Goal: Task Accomplishment & Management: Manage account settings

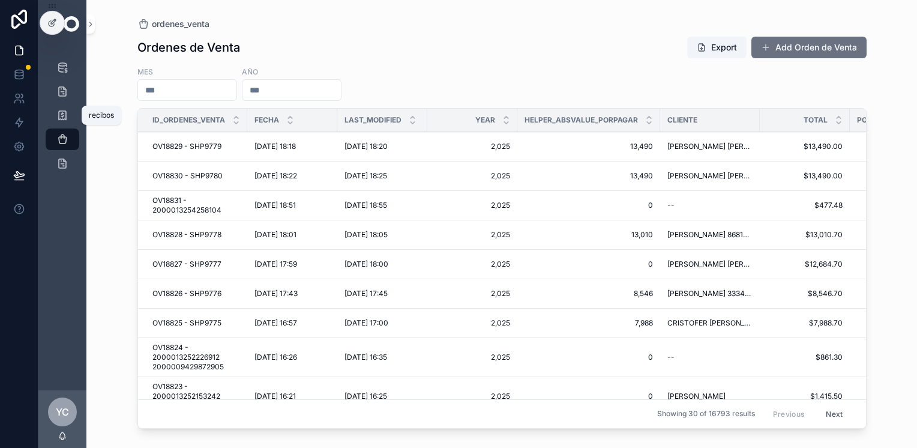
click at [65, 118] on icon "scrollable content" at bounding box center [62, 115] width 12 height 12
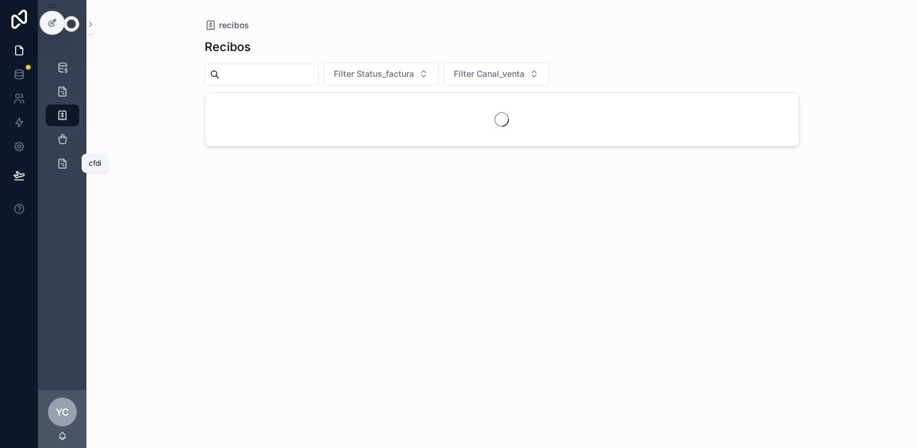
click at [62, 167] on icon "scrollable content" at bounding box center [62, 163] width 12 height 12
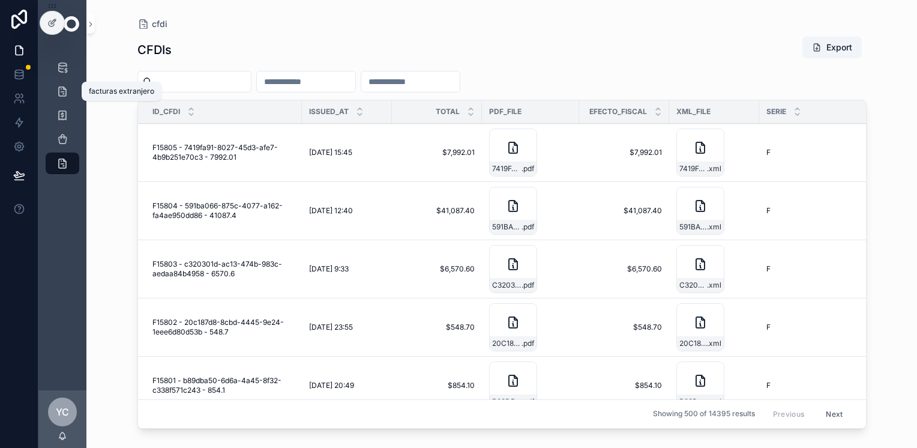
click at [62, 85] on icon "scrollable content" at bounding box center [62, 91] width 12 height 12
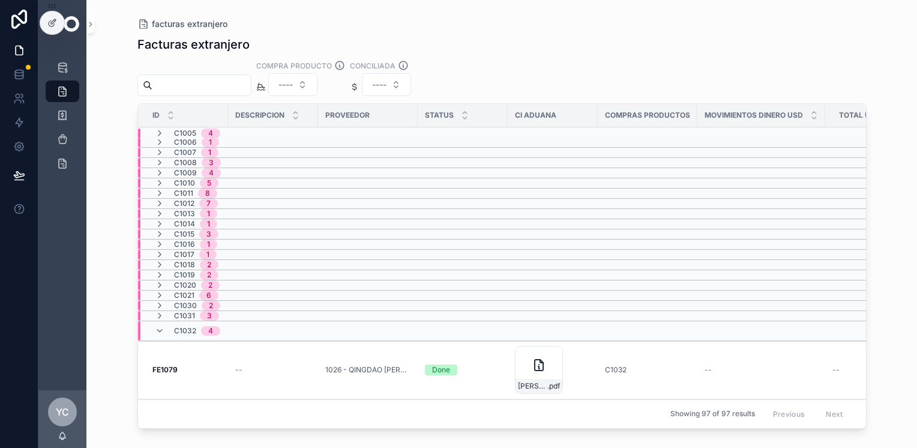
click at [163, 148] on icon "scrollable content" at bounding box center [160, 153] width 10 height 10
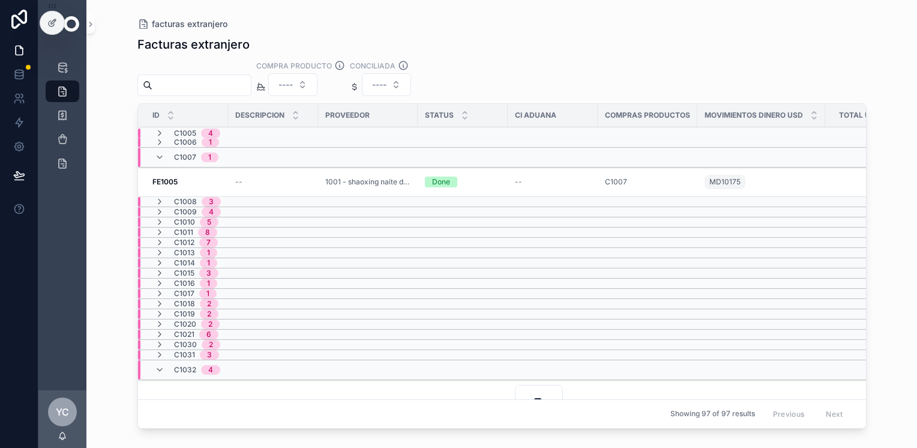
click at [161, 155] on icon "scrollable content" at bounding box center [160, 157] width 10 height 10
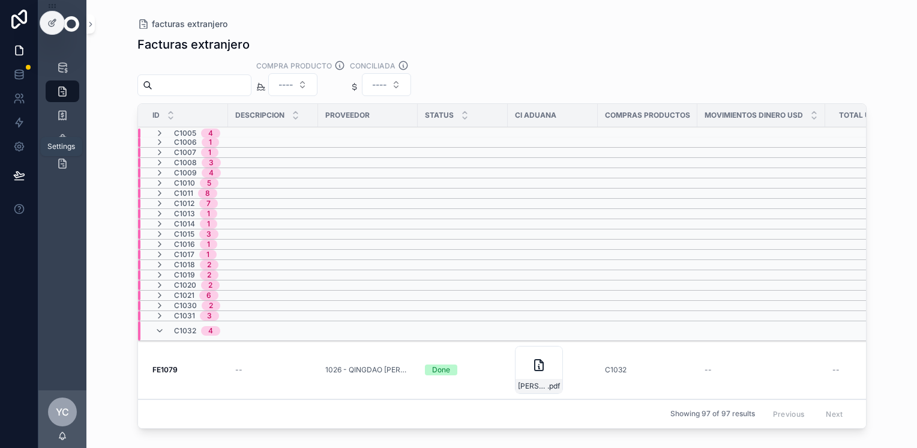
click at [17, 148] on icon at bounding box center [19, 146] width 12 height 12
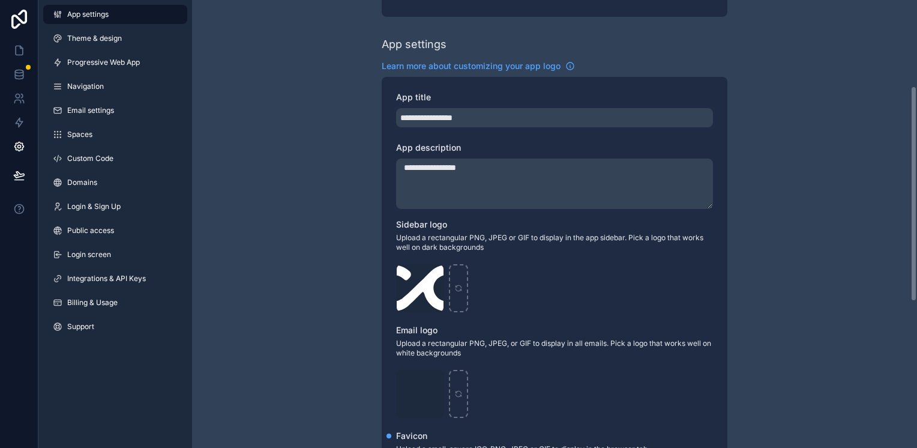
scroll to position [180, 0]
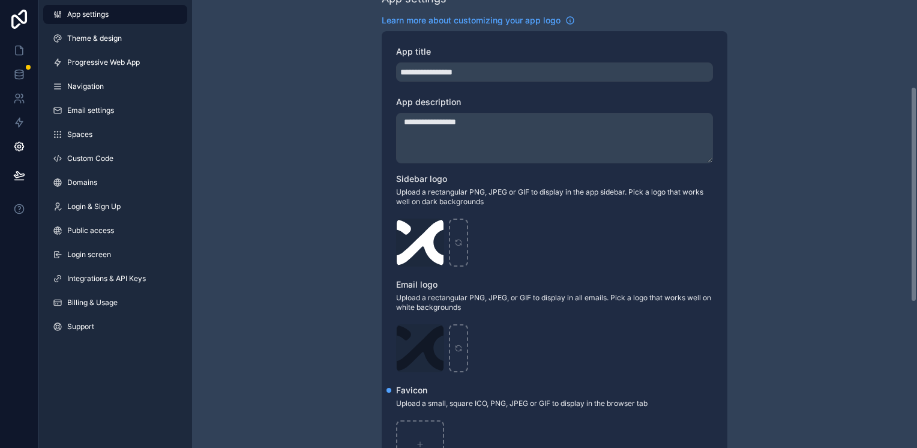
click at [126, 281] on span "Integrations & API Keys" at bounding box center [106, 279] width 79 height 10
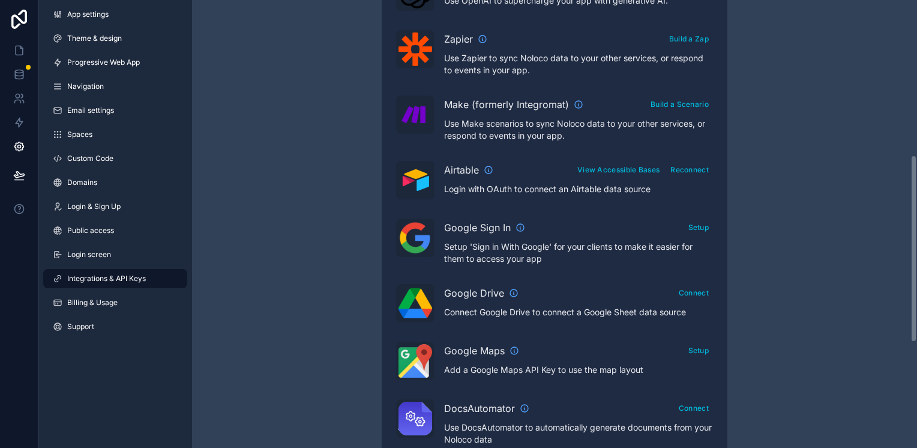
scroll to position [420, 0]
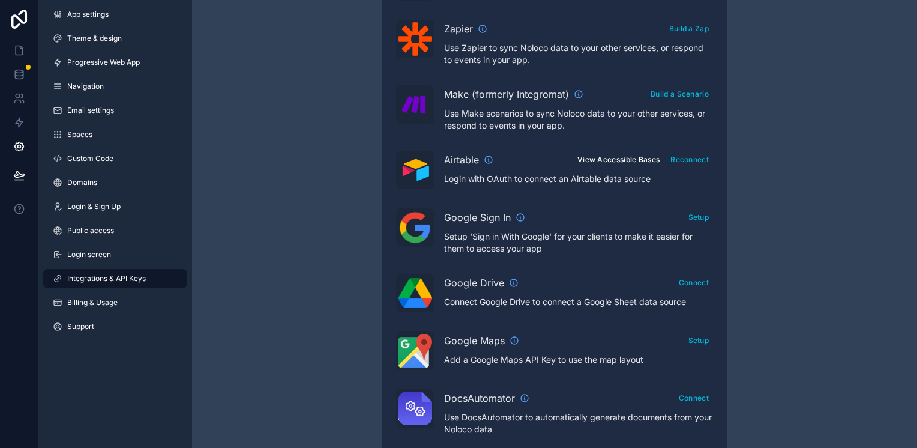
click at [629, 157] on button "View Accessible Bases" at bounding box center [618, 159] width 91 height 17
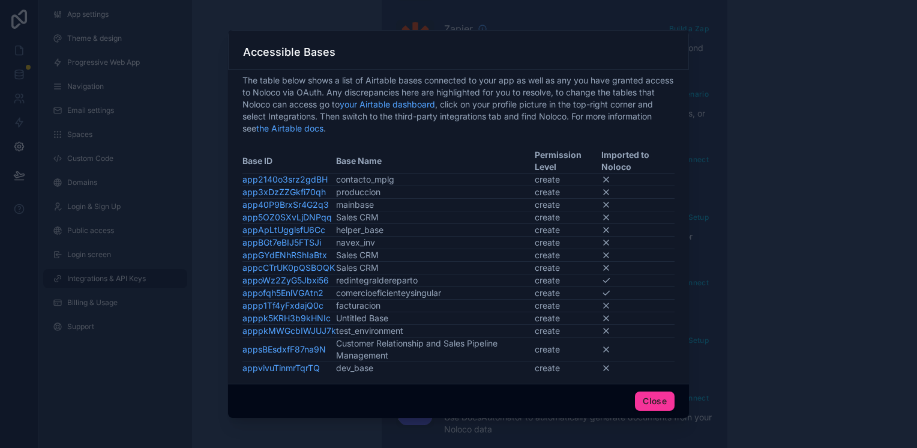
click at [776, 244] on div at bounding box center [458, 224] width 917 height 448
click at [649, 404] on button "Close" at bounding box center [655, 400] width 40 height 19
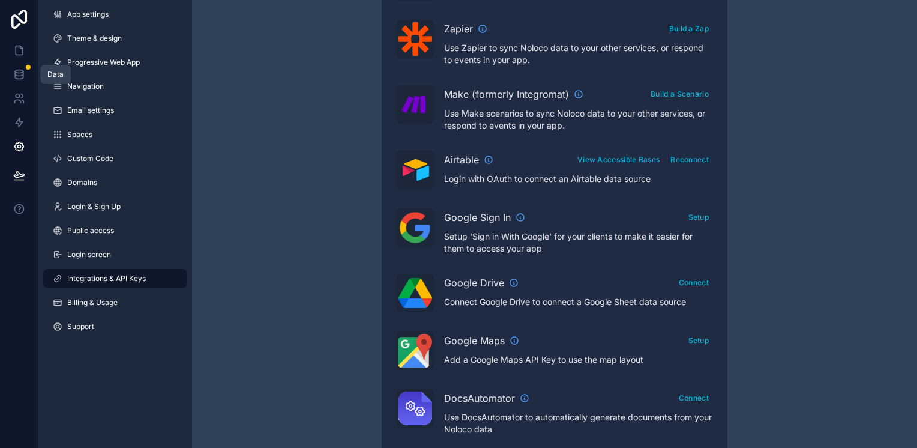
click at [18, 73] on icon at bounding box center [19, 71] width 8 height 3
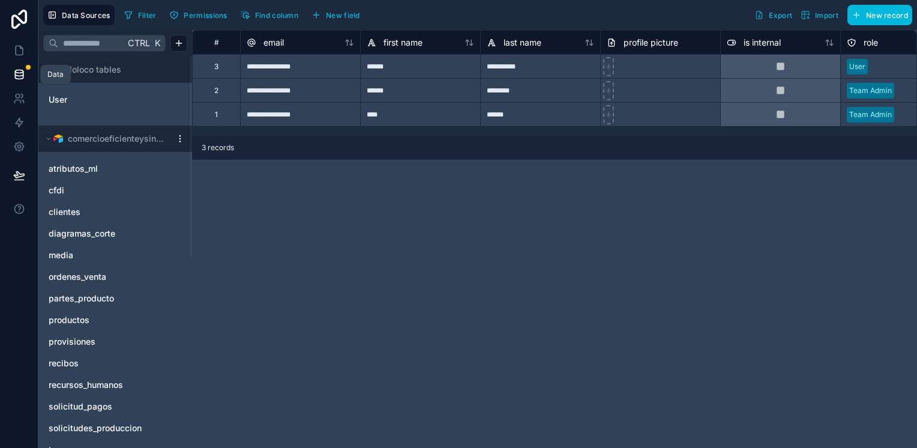
click at [24, 71] on icon at bounding box center [19, 74] width 12 height 12
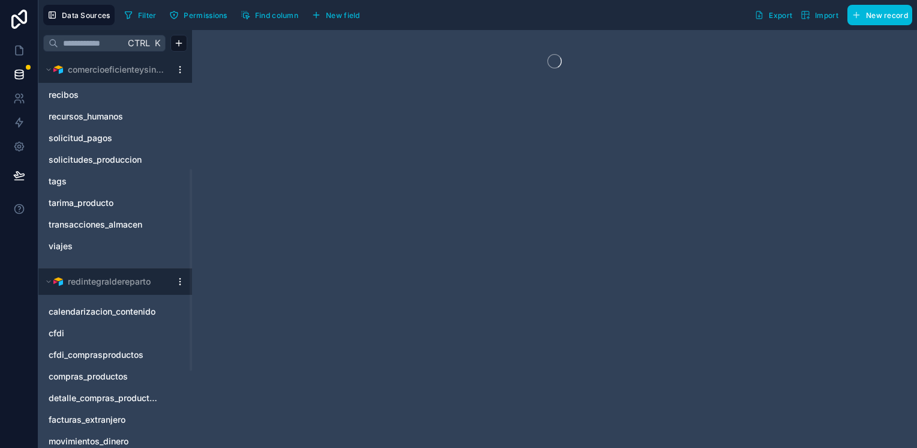
scroll to position [300, 0]
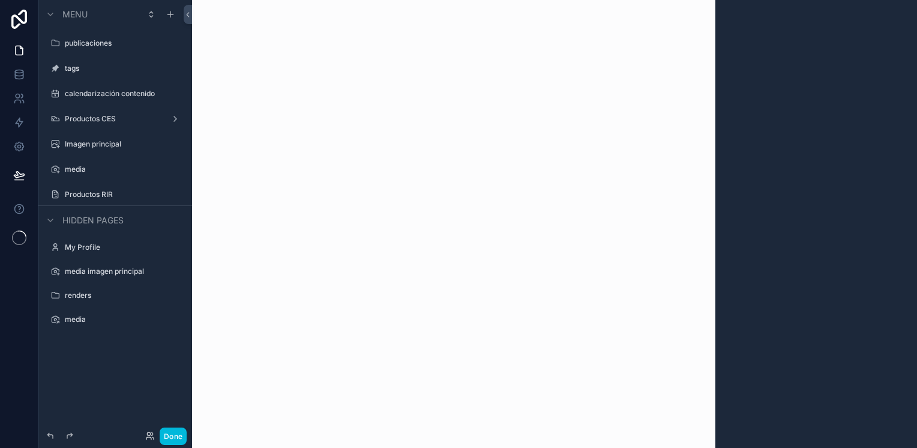
scroll to position [19, 0]
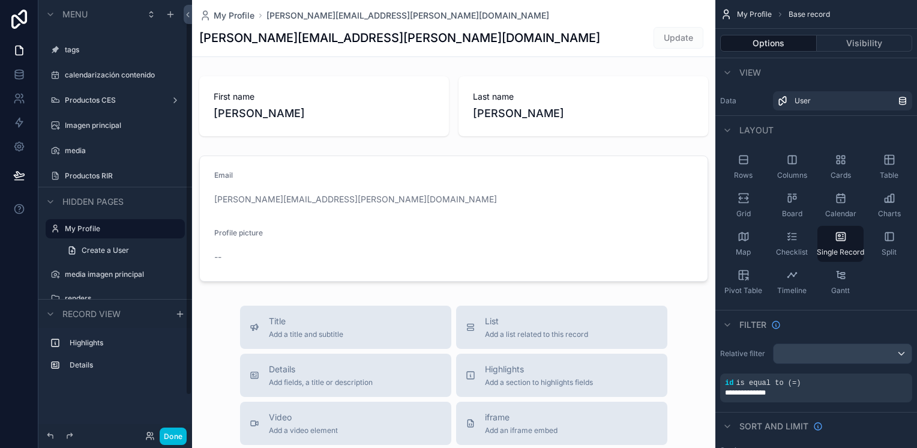
click at [122, 174] on label "Productos RIR" at bounding box center [121, 176] width 113 height 10
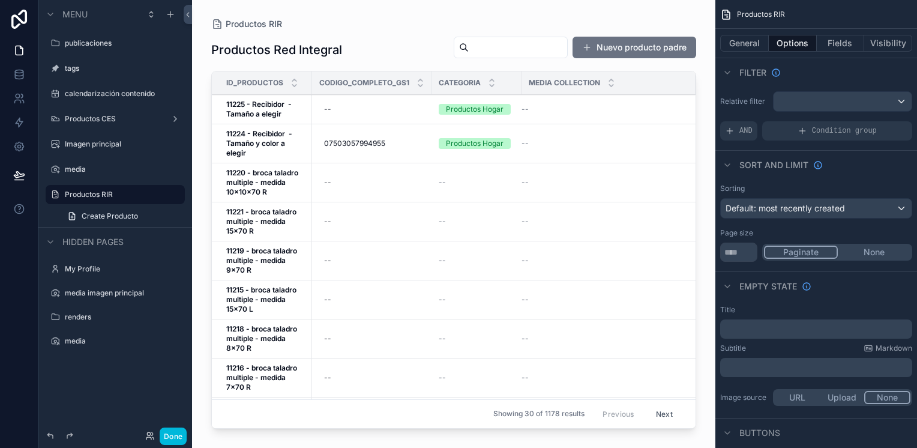
click at [178, 439] on button "Done" at bounding box center [173, 435] width 27 height 17
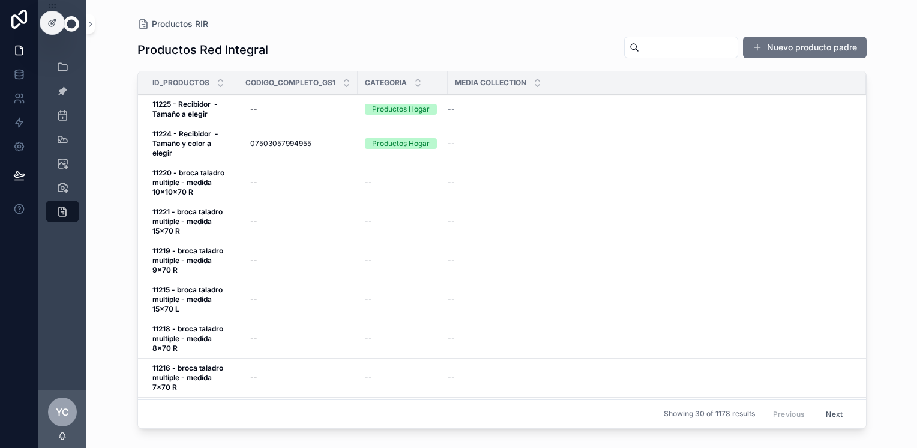
click at [45, 20] on div at bounding box center [52, 22] width 24 height 23
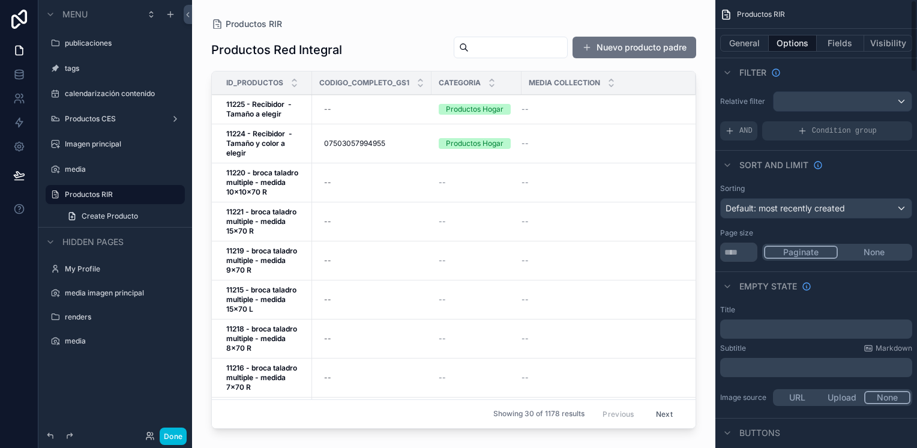
click at [835, 45] on button "Fields" at bounding box center [841, 43] width 48 height 17
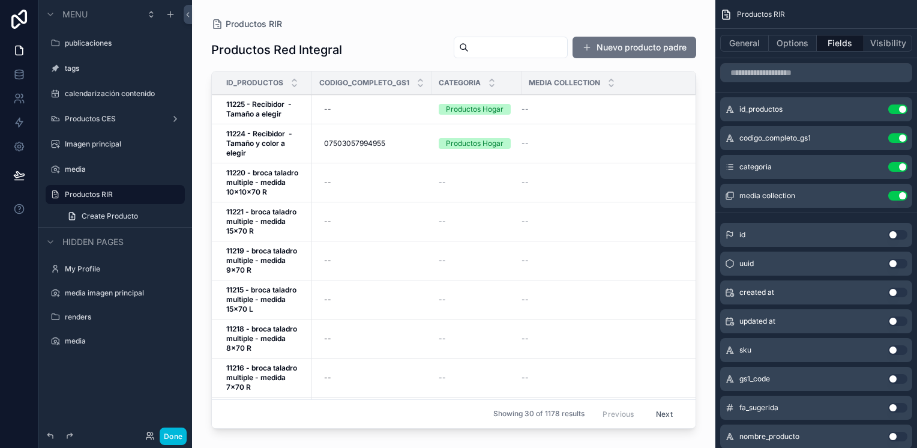
click at [632, 45] on div "scrollable content" at bounding box center [453, 216] width 523 height 433
click at [611, 42] on button "Nuevo producto padre" at bounding box center [634, 48] width 124 height 22
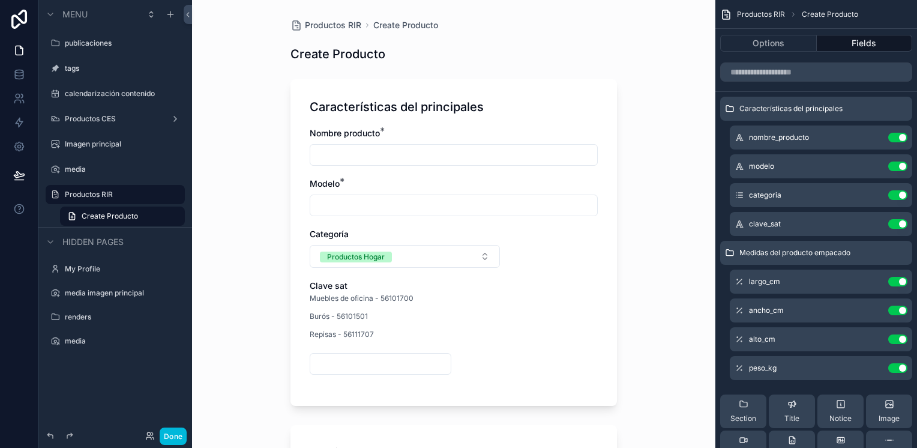
click at [782, 50] on button "Options" at bounding box center [768, 43] width 97 height 17
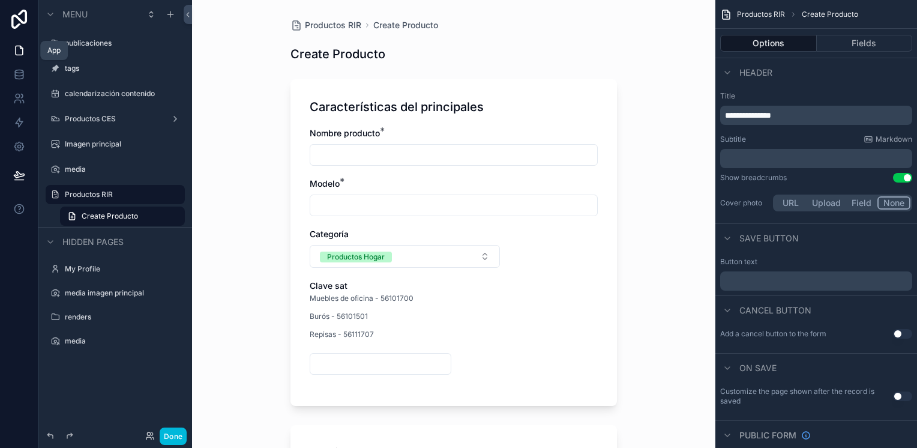
click at [17, 54] on icon at bounding box center [19, 50] width 12 height 12
click at [23, 79] on icon at bounding box center [19, 74] width 12 height 12
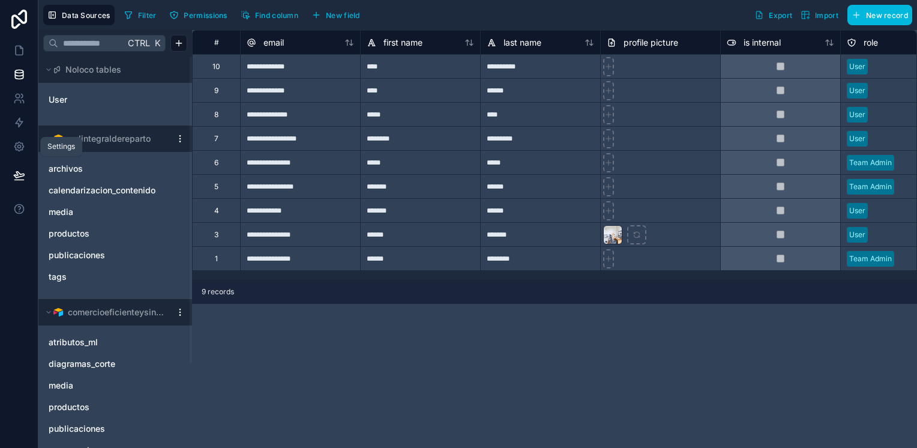
click at [19, 154] on link at bounding box center [19, 146] width 38 height 24
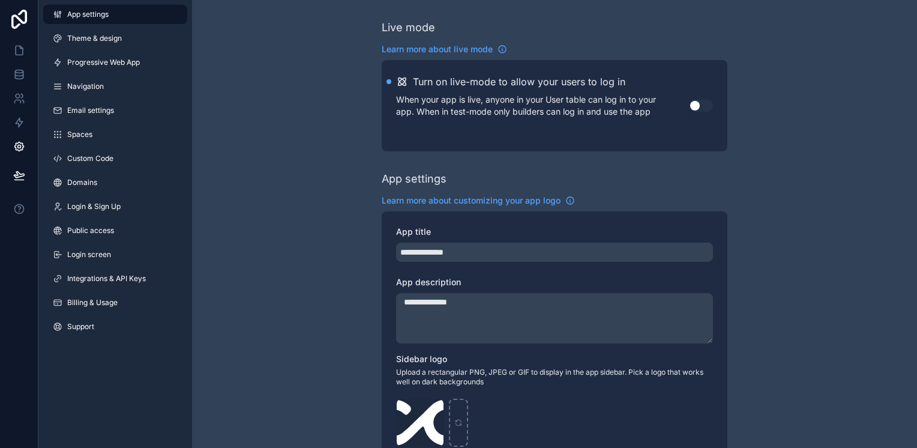
click at [143, 286] on link "Integrations & API Keys" at bounding box center [115, 278] width 144 height 19
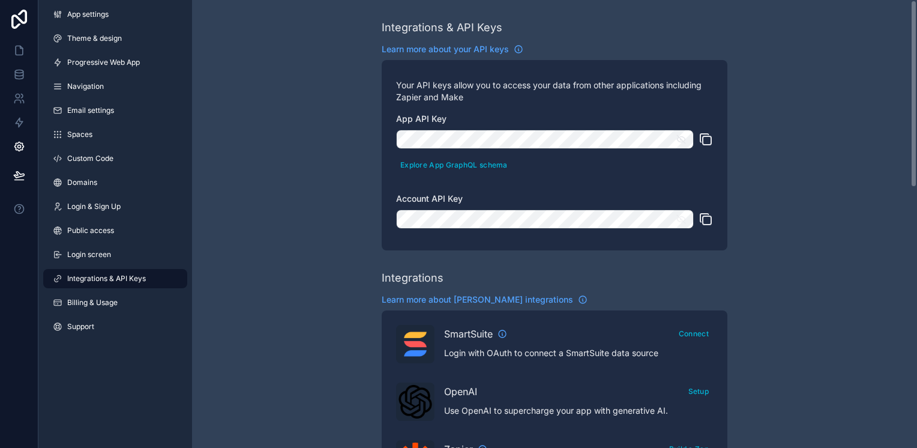
click at [679, 145] on button "scrollable content" at bounding box center [685, 139] width 18 height 19
click at [680, 220] on icon "scrollable content" at bounding box center [681, 219] width 11 height 11
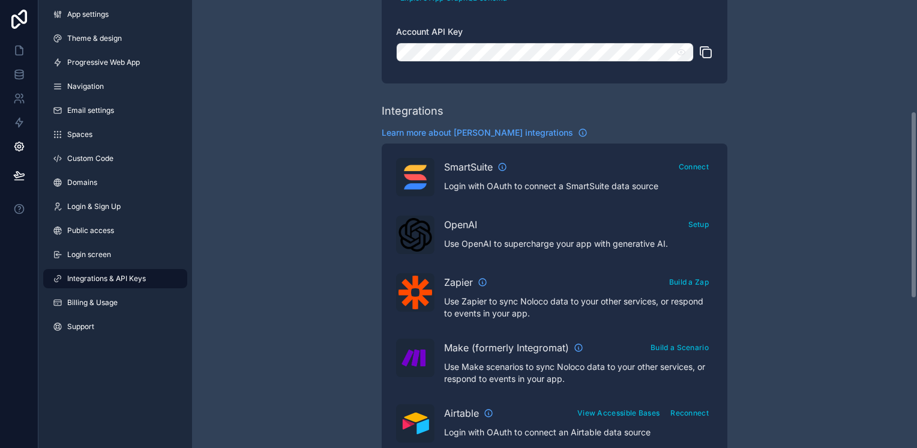
scroll to position [300, 0]
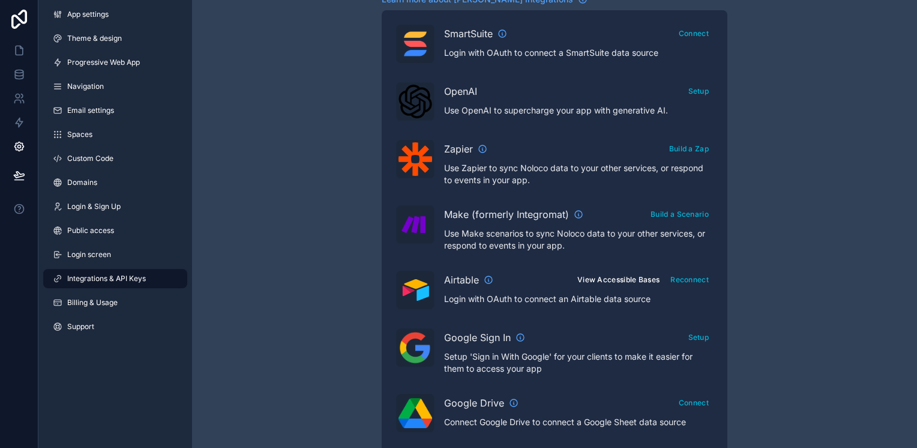
click at [621, 274] on button "View Accessible Bases" at bounding box center [618, 279] width 91 height 17
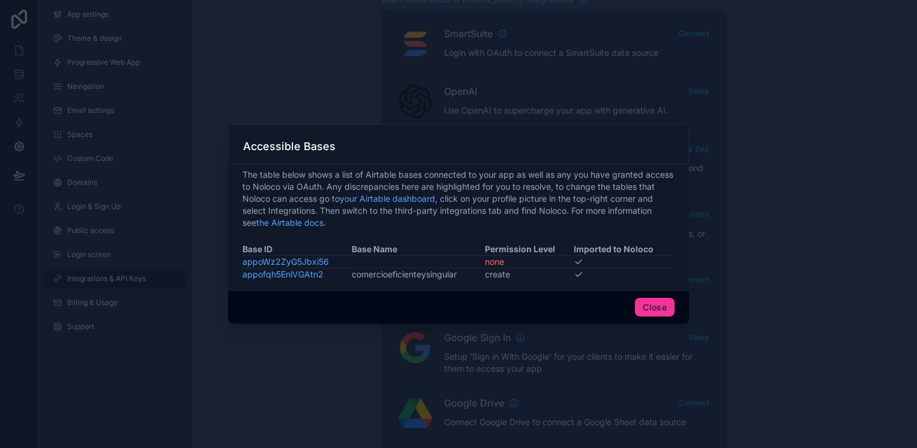
click at [645, 307] on button "Close" at bounding box center [655, 307] width 40 height 19
